Goal: Information Seeking & Learning: Learn about a topic

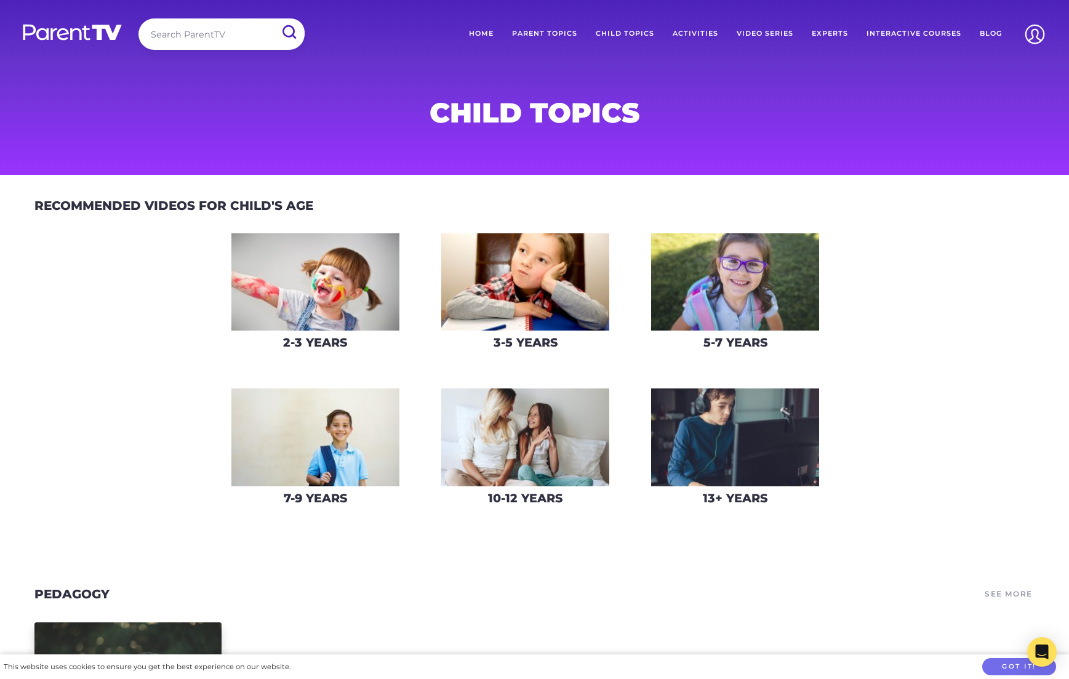
click at [314, 289] on img at bounding box center [315, 282] width 168 height 98
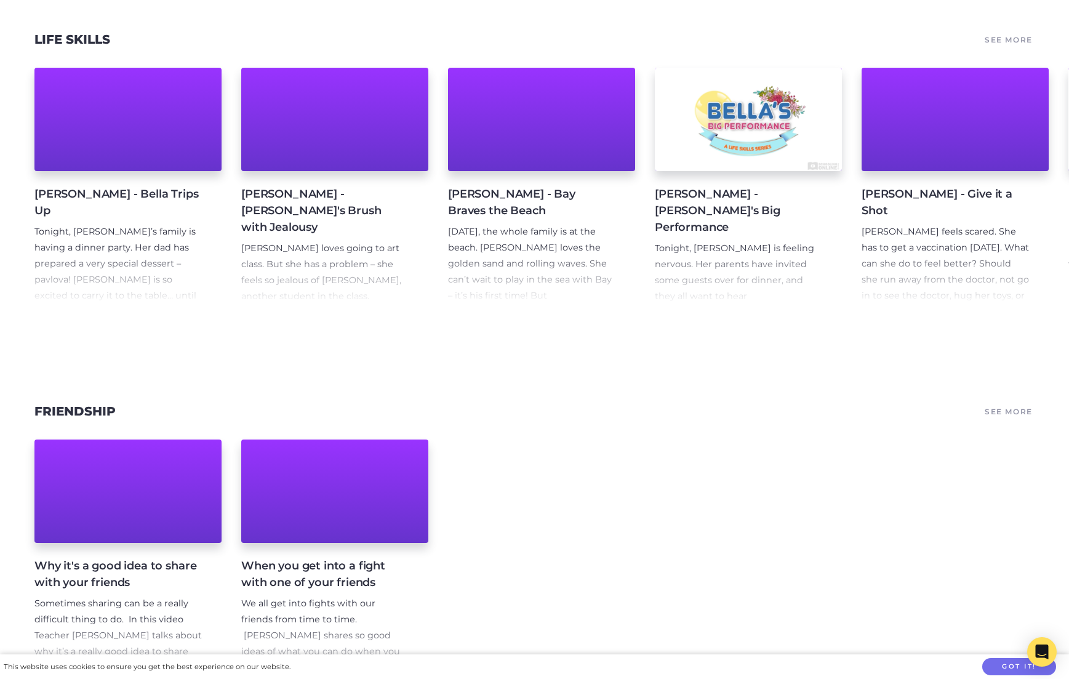
scroll to position [369, 0]
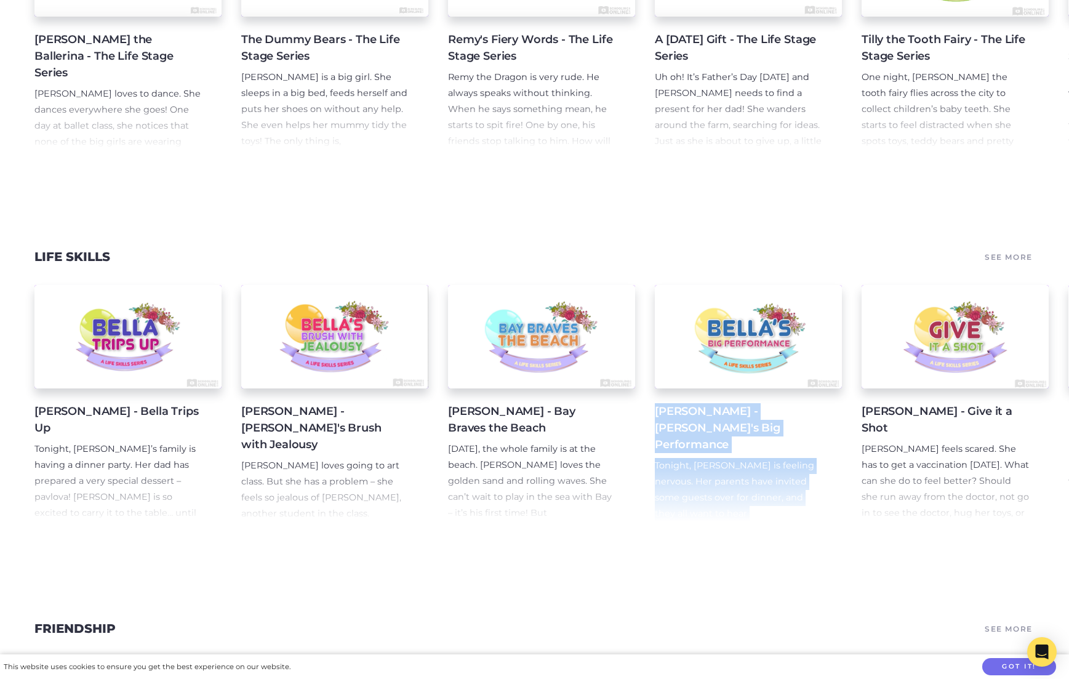
drag, startPoint x: 474, startPoint y: 549, endPoint x: 728, endPoint y: 551, distance: 253.5
click at [728, 541] on div "[PERSON_NAME] - [PERSON_NAME] Trips Up Tonight, [PERSON_NAME]’s family is havin…" at bounding box center [534, 405] width 1069 height 271
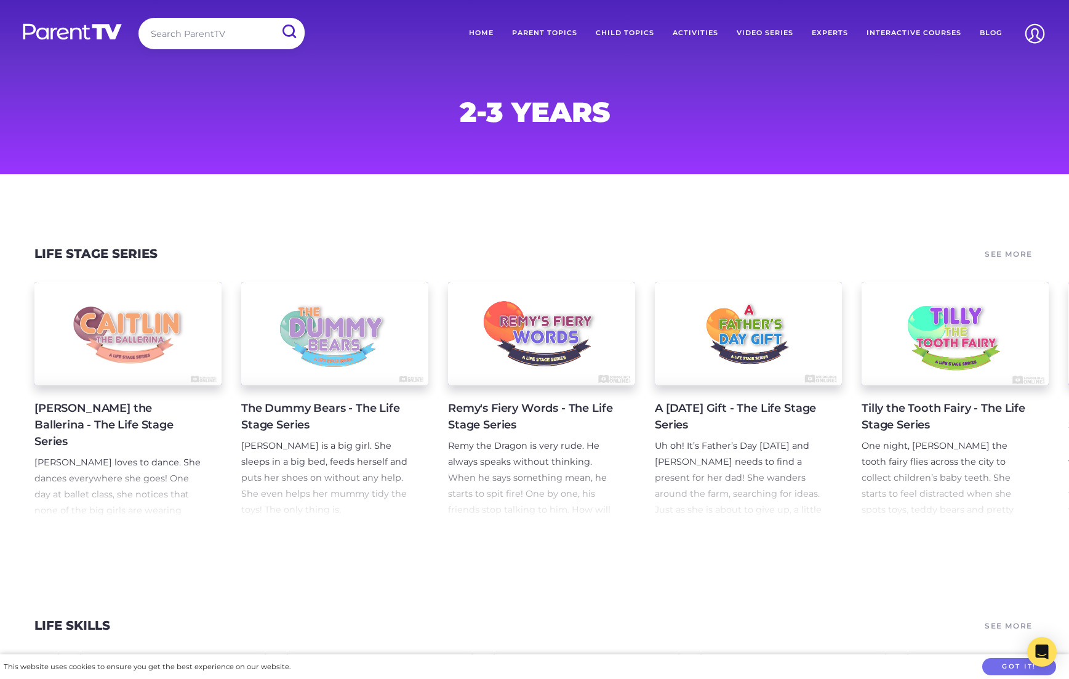
scroll to position [0, 0]
